Goal: Information Seeking & Learning: Learn about a topic

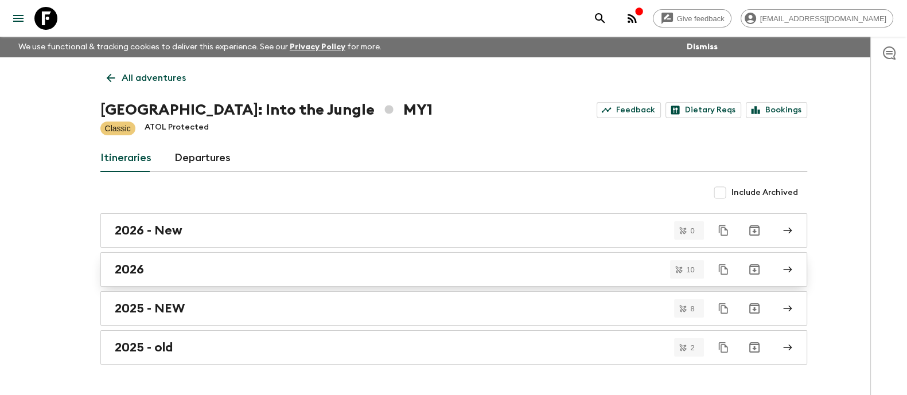
click at [151, 268] on div "2026" at bounding box center [443, 269] width 656 height 15
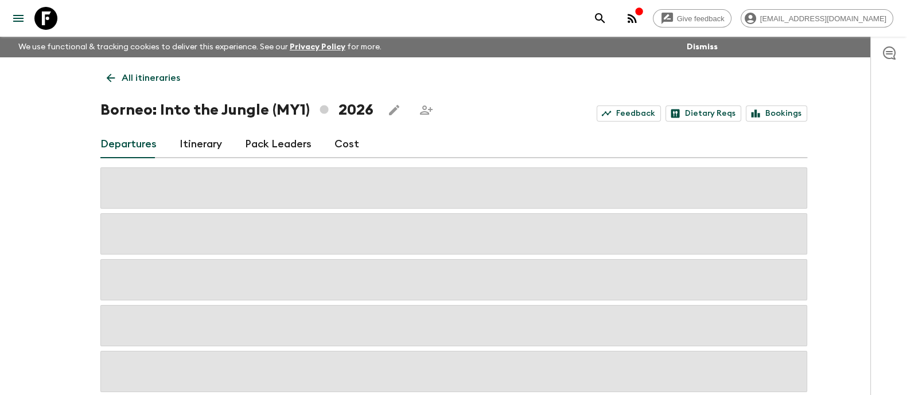
click at [338, 147] on link "Cost" at bounding box center [346, 145] width 25 height 28
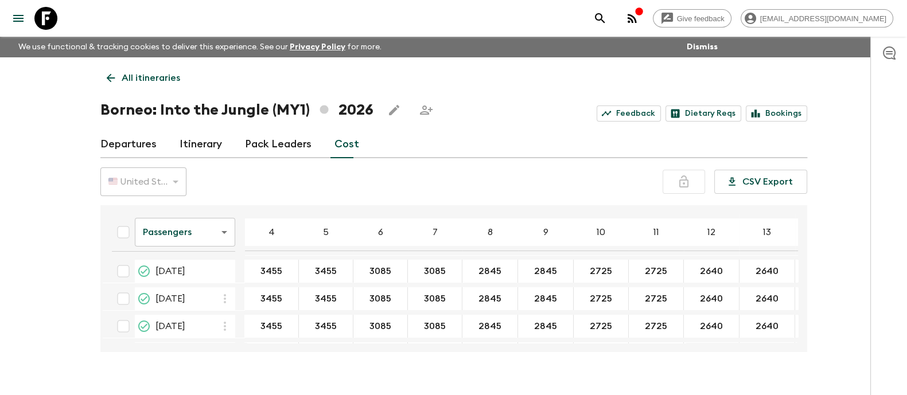
scroll to position [20, 0]
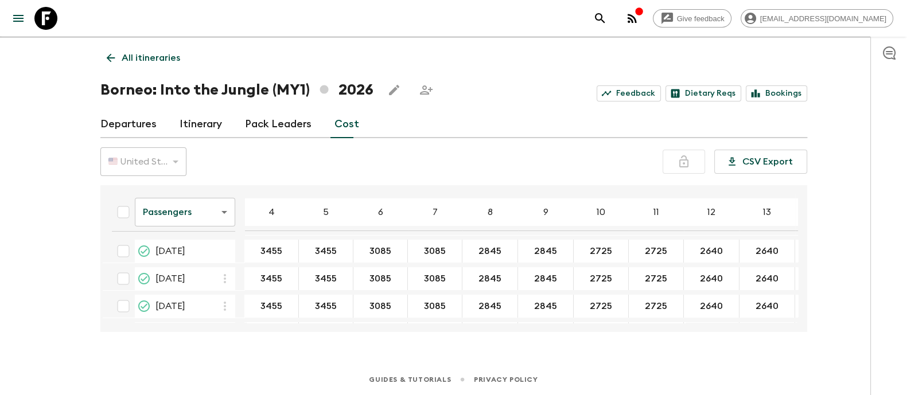
click at [179, 217] on body "Give feedback [PERSON_NAME][EMAIL_ADDRESS][DOMAIN_NAME] We use functional & tra…" at bounding box center [453, 187] width 907 height 415
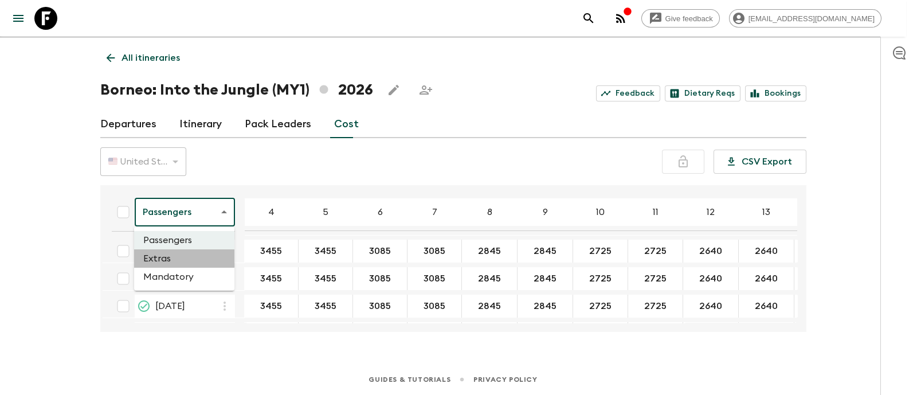
click at [182, 262] on li "Extras" at bounding box center [184, 258] width 100 height 18
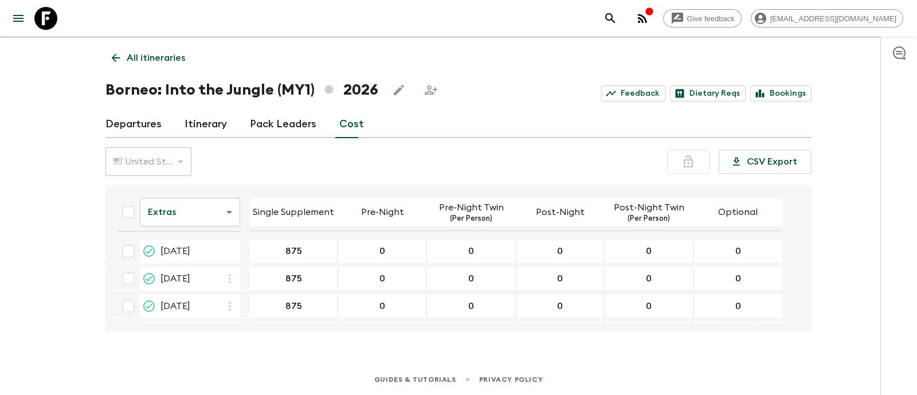
click at [183, 223] on body "Give feedback [PERSON_NAME][EMAIL_ADDRESS][DOMAIN_NAME] We use functional & tra…" at bounding box center [458, 187] width 917 height 415
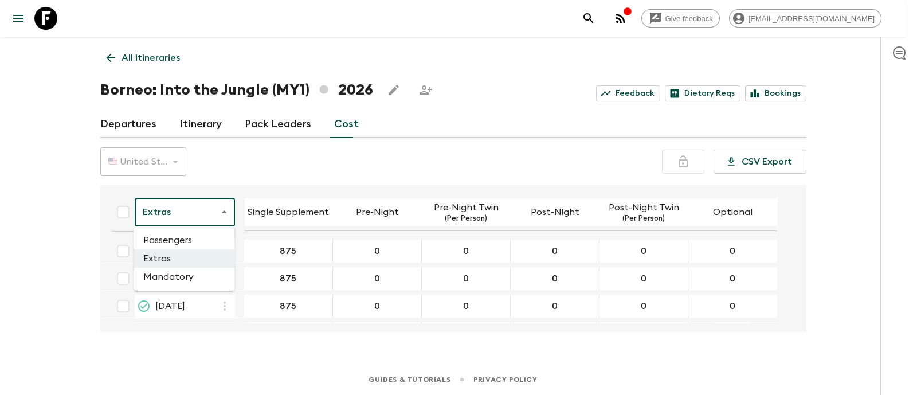
click at [170, 286] on ul "Passengers Extras Mandatory" at bounding box center [184, 259] width 100 height 64
click at [170, 281] on li "Mandatory" at bounding box center [184, 277] width 100 height 18
